Goal: Transaction & Acquisition: Book appointment/travel/reservation

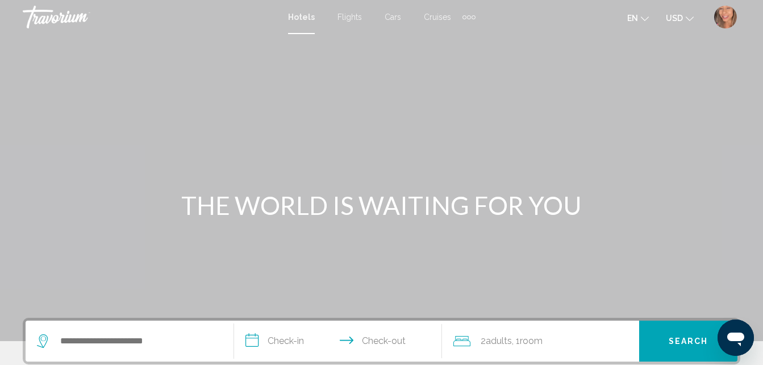
click at [465, 15] on div "Extra navigation items" at bounding box center [468, 17] width 13 height 17
click at [452, 41] on span "Activities" at bounding box center [451, 38] width 32 height 9
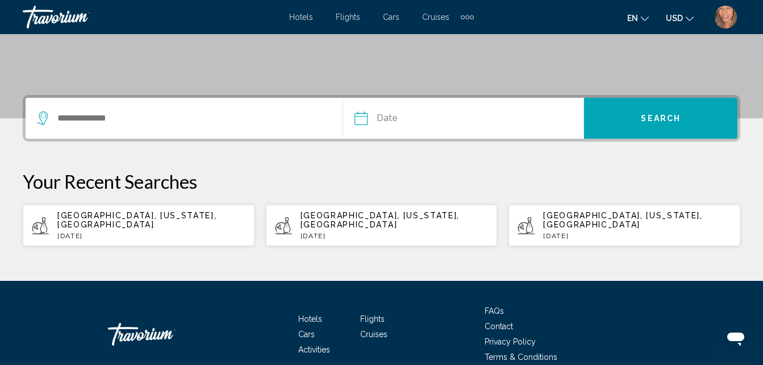
scroll to position [227, 0]
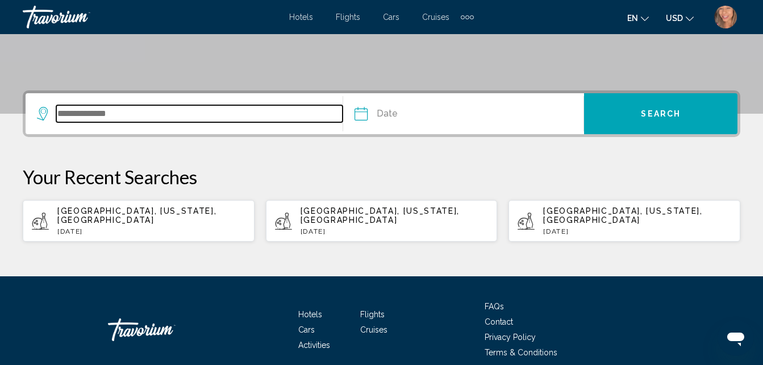
click at [99, 114] on input "Search widget" at bounding box center [199, 113] width 286 height 17
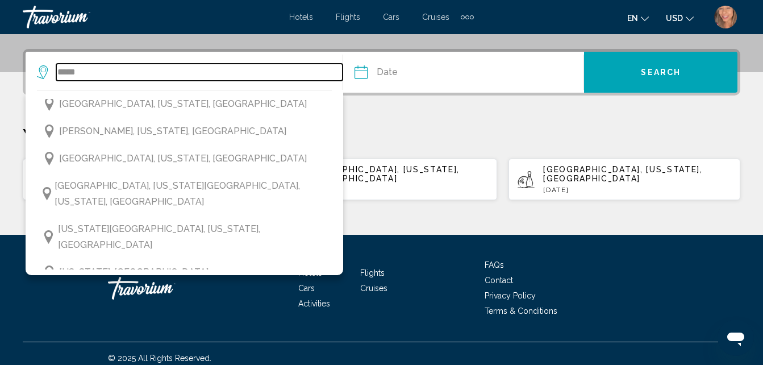
scroll to position [170, 0]
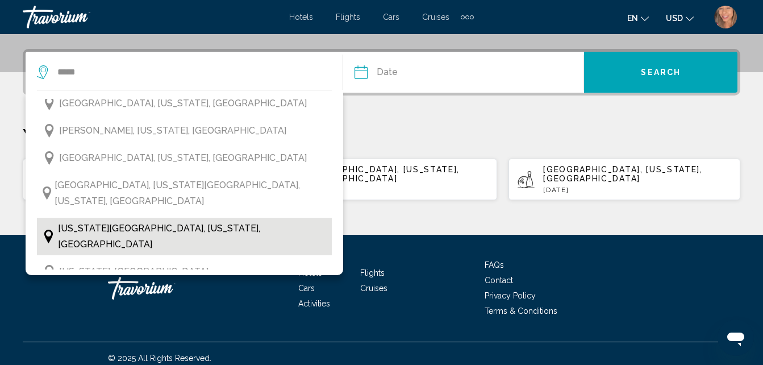
click at [166, 220] on button "[US_STATE][GEOGRAPHIC_DATA], [US_STATE], [GEOGRAPHIC_DATA]" at bounding box center [184, 236] width 295 height 37
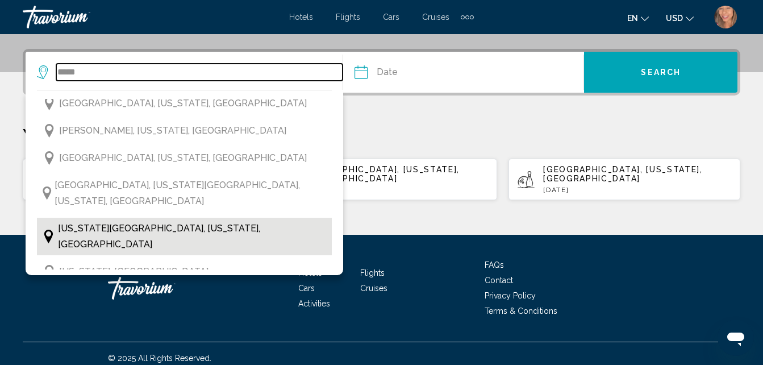
type input "**********"
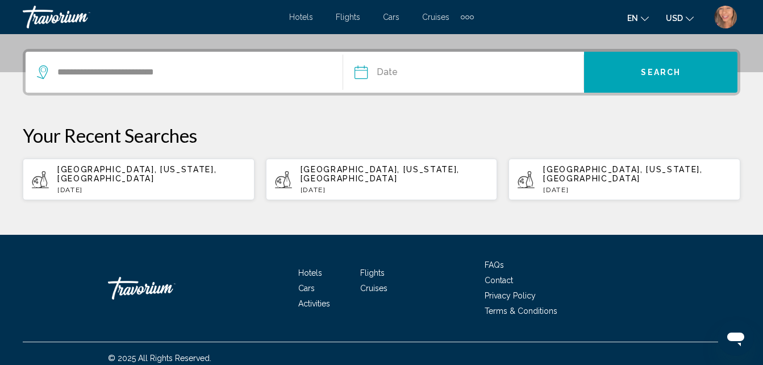
click at [389, 68] on input "Date" at bounding box center [411, 74] width 119 height 44
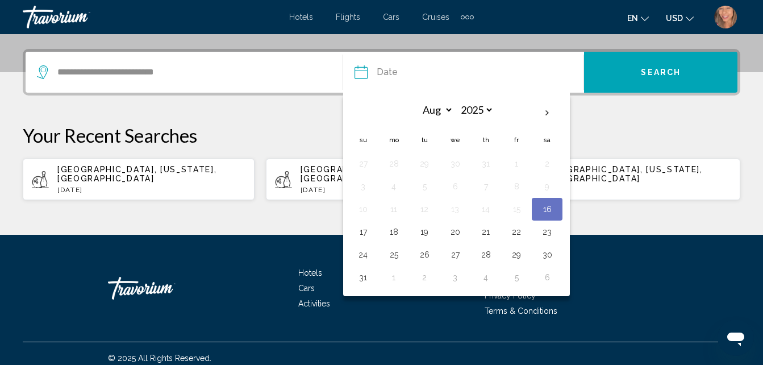
click at [486, 233] on button "21" at bounding box center [486, 232] width 18 height 16
type input "**********"
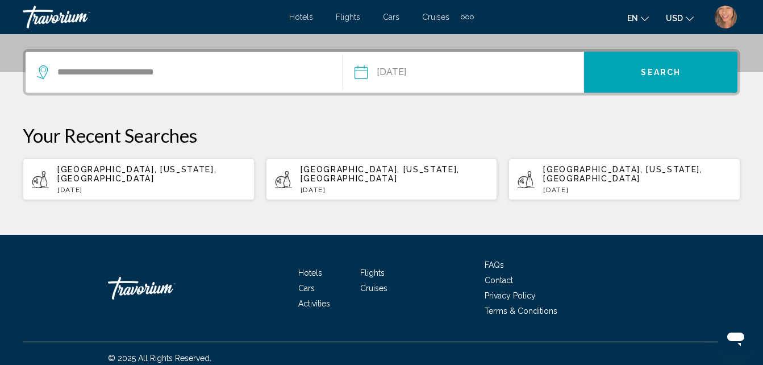
click at [622, 81] on button "Search" at bounding box center [660, 72] width 153 height 41
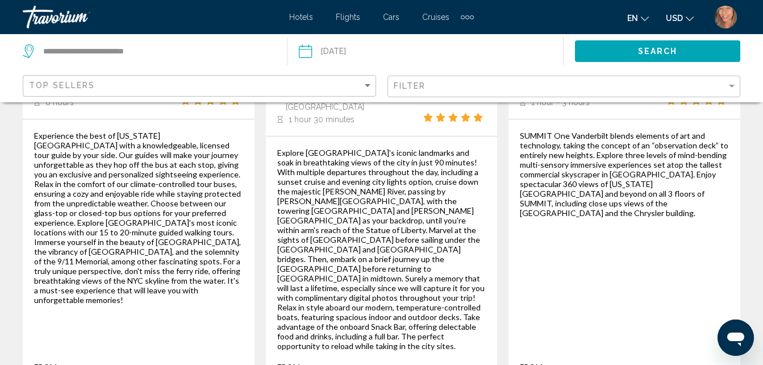
scroll to position [319, 0]
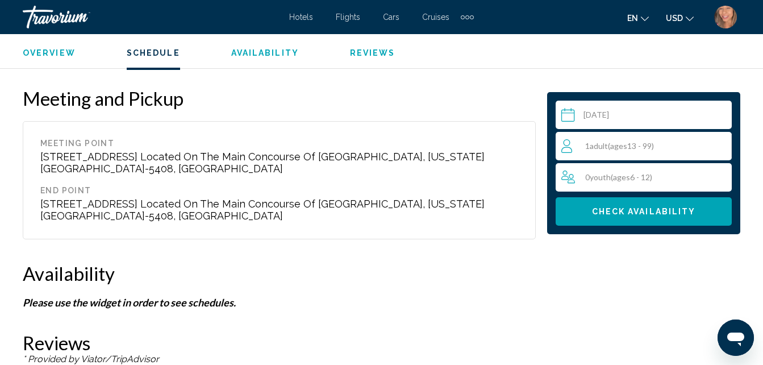
scroll to position [1754, 0]
